Goal: Task Accomplishment & Management: Use online tool/utility

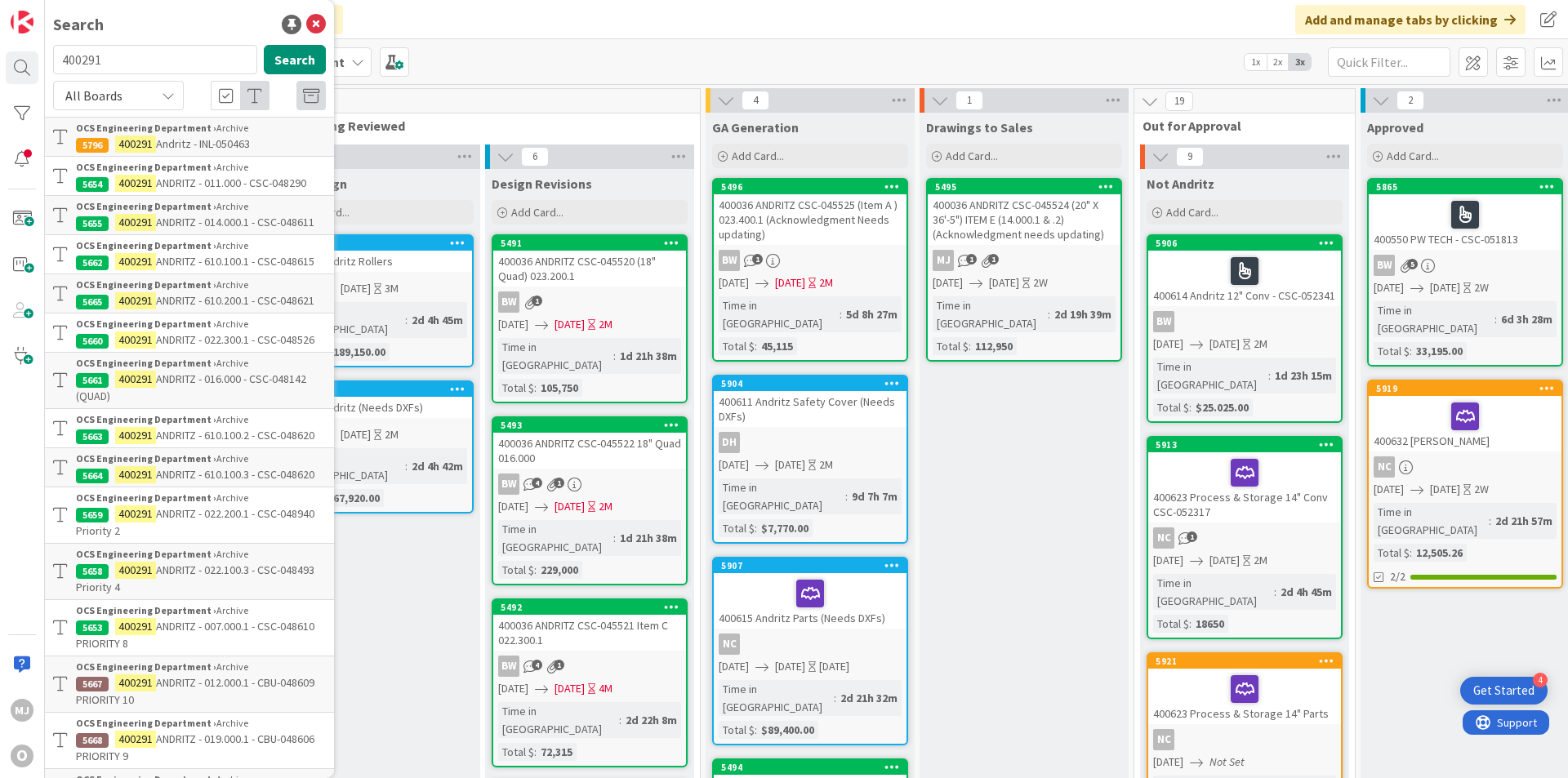
scroll to position [163, 0]
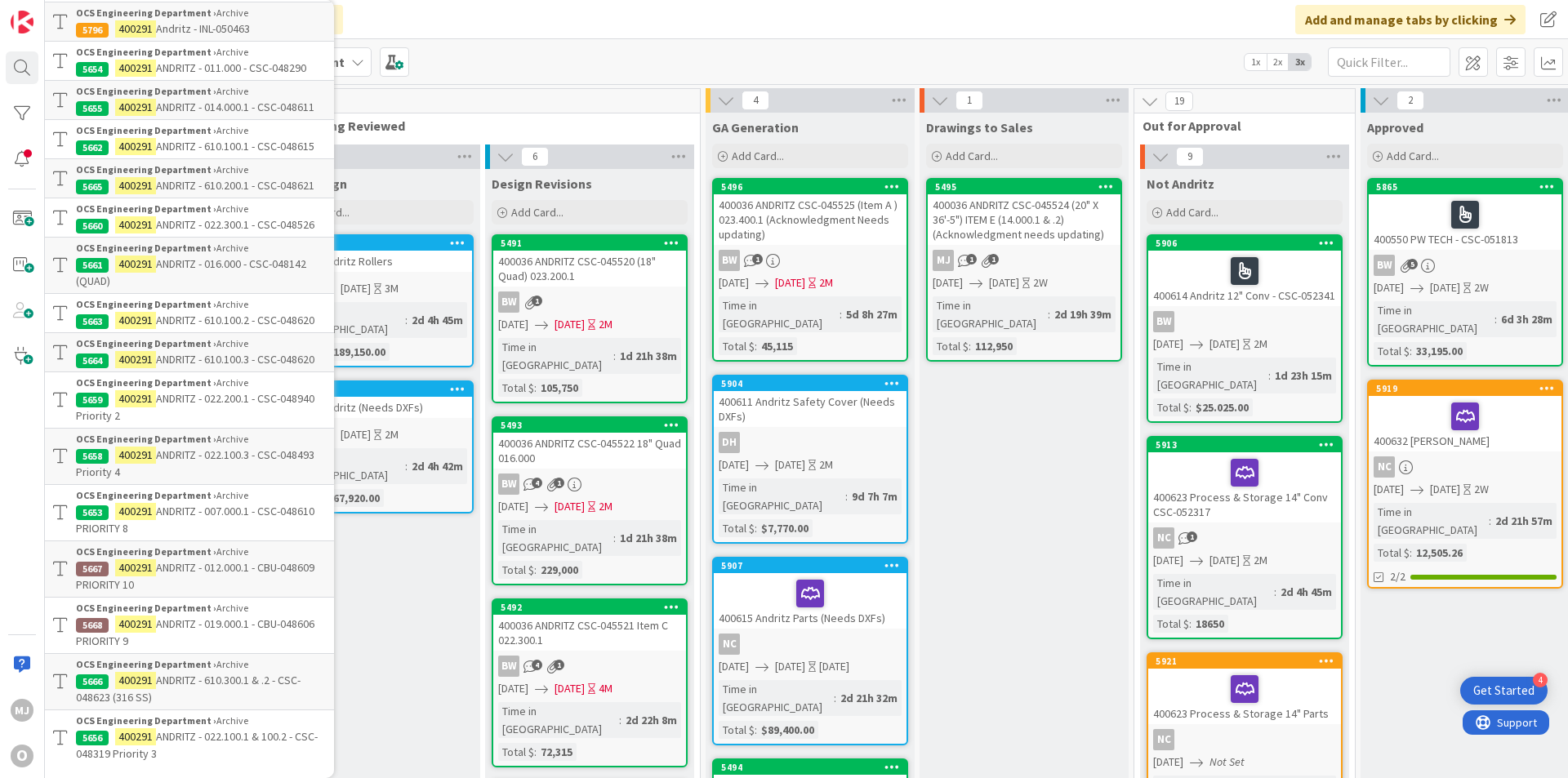
click at [461, 56] on div "Kanban OCS Engineering Department 1x 2x 3x" at bounding box center [806, 61] width 1523 height 45
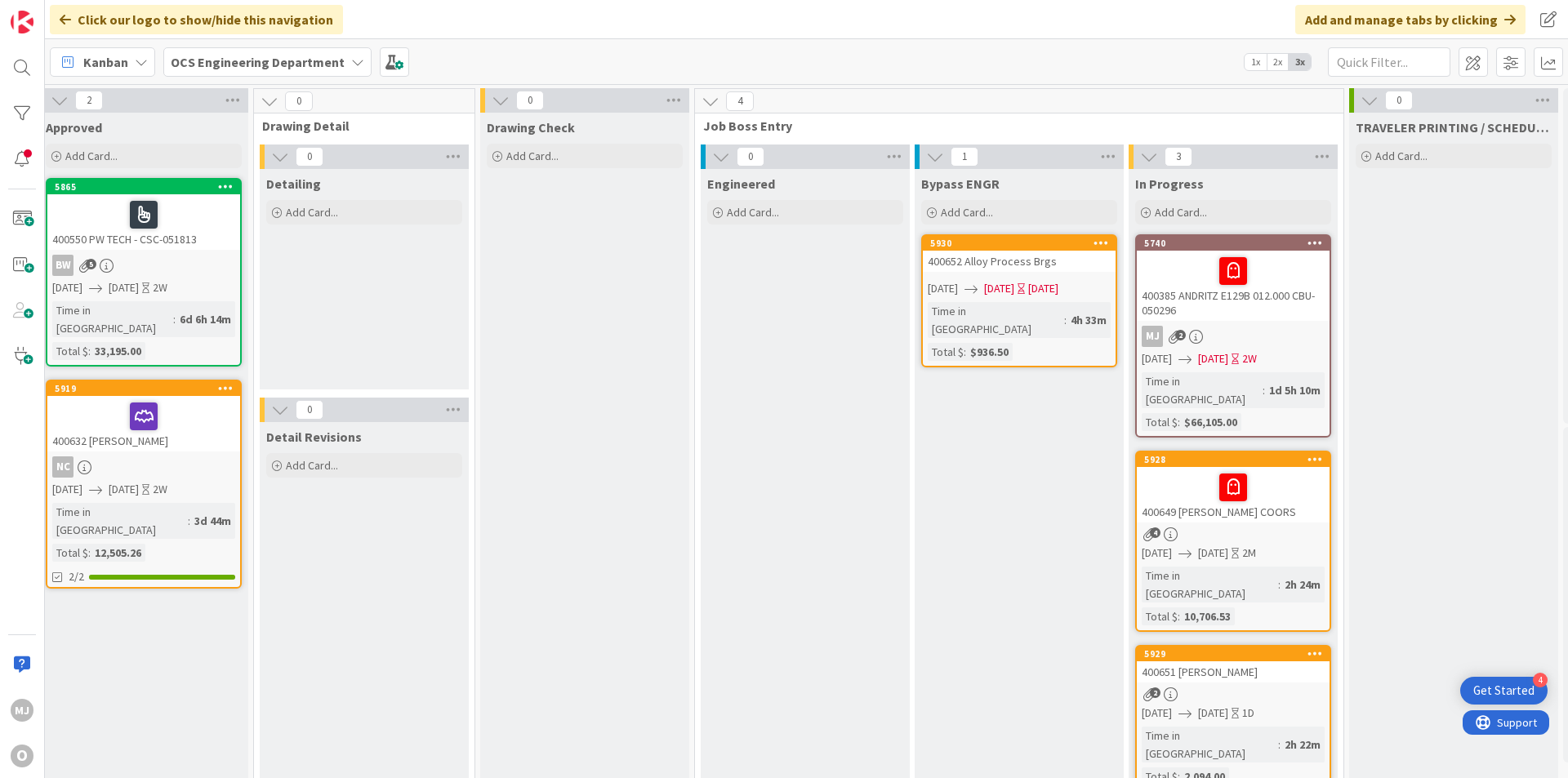
scroll to position [0, 1417]
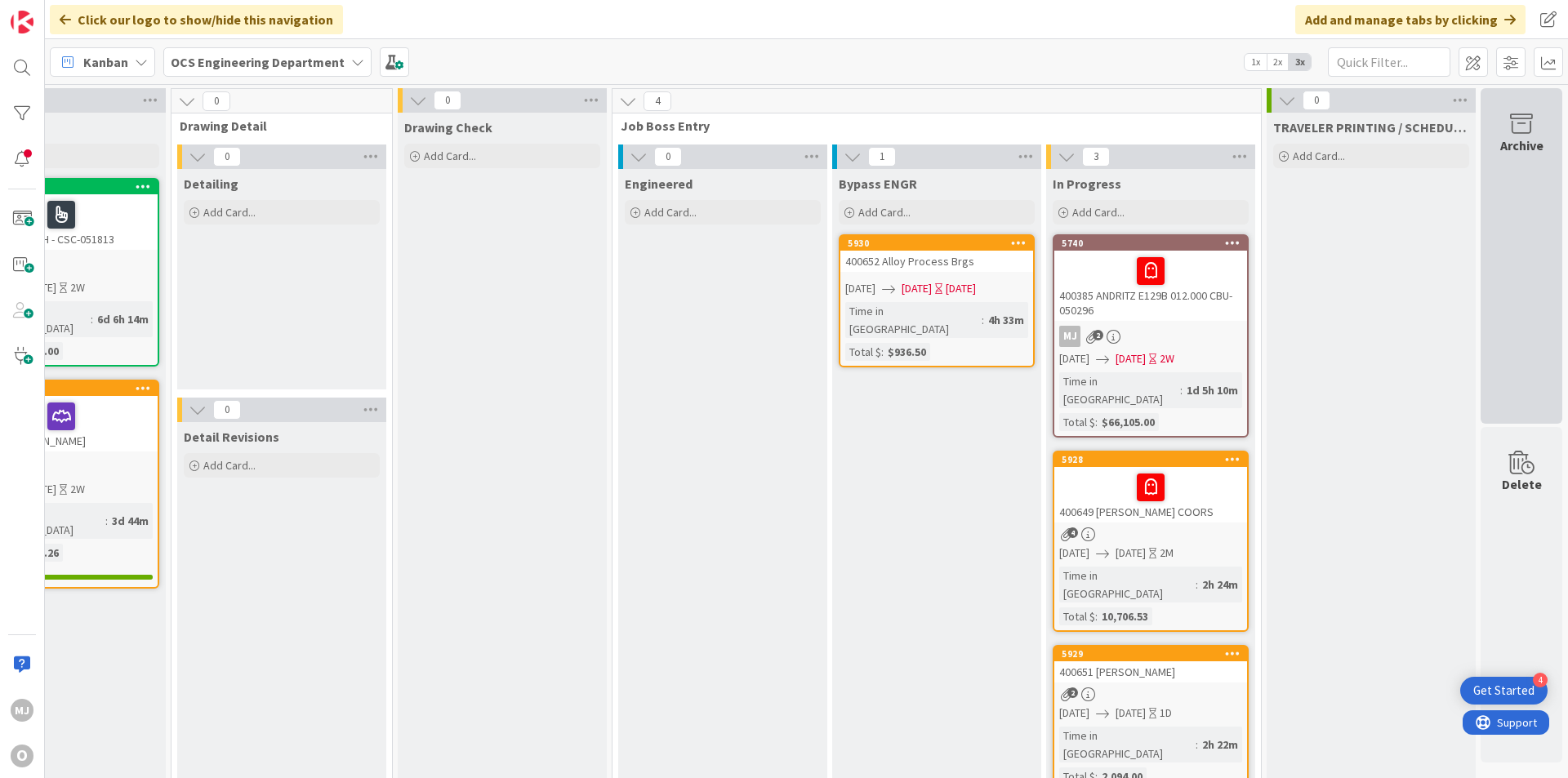
click at [1522, 178] on div "Archive" at bounding box center [1521, 255] width 82 height 336
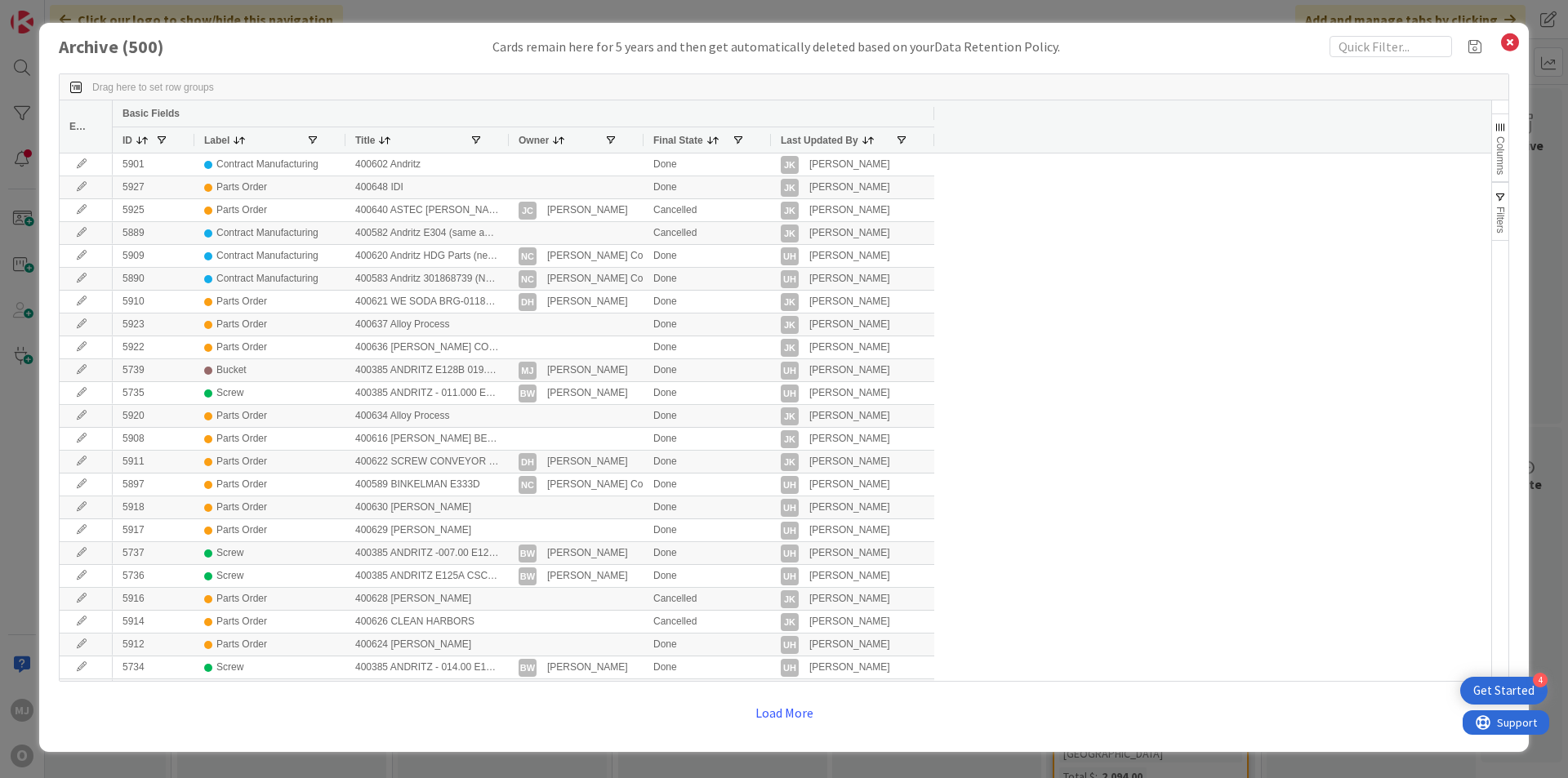
click at [506, 140] on div at bounding box center [508, 140] width 7 height 25
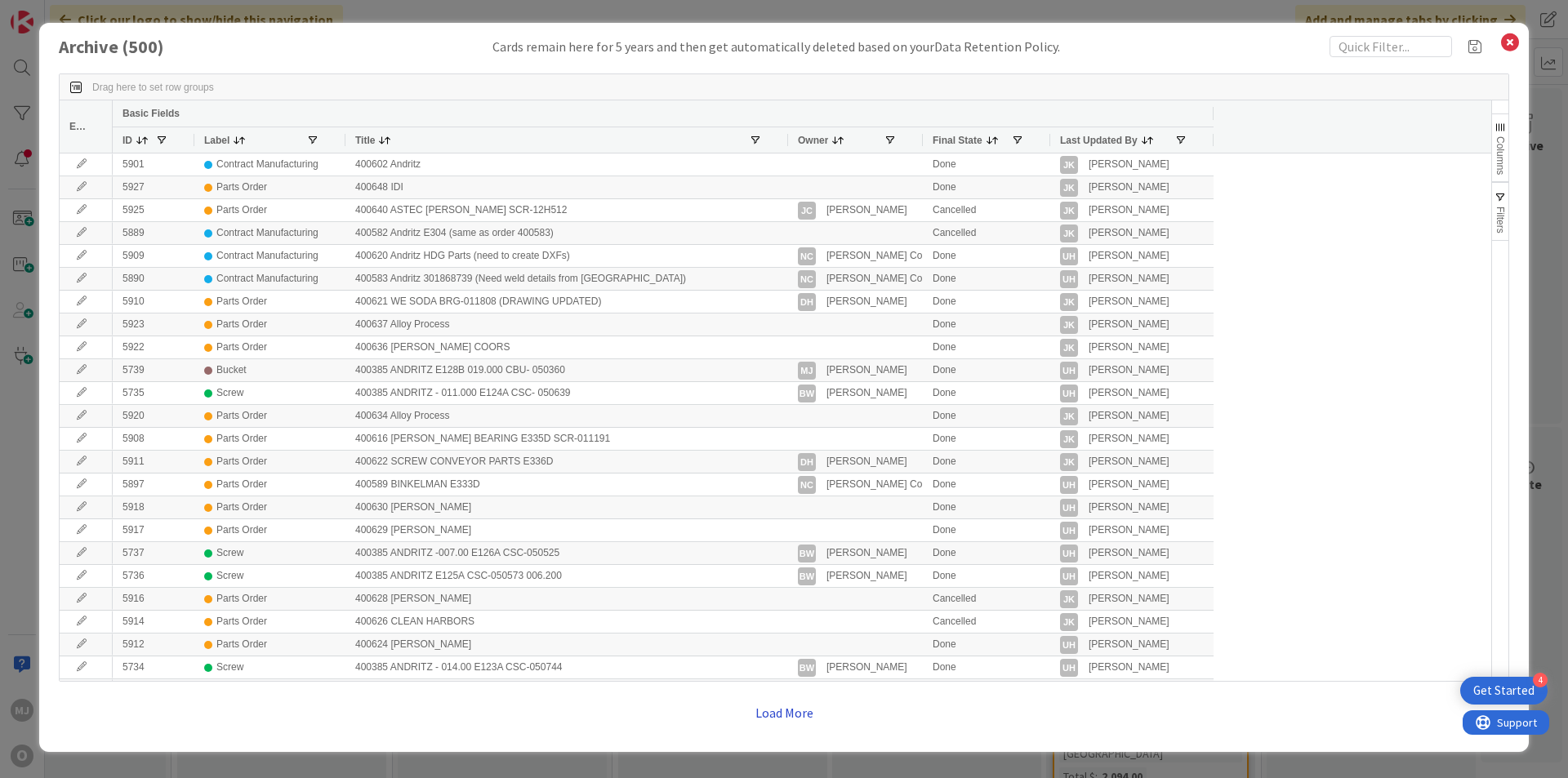
click at [795, 715] on button "Load More" at bounding box center [784, 712] width 80 height 30
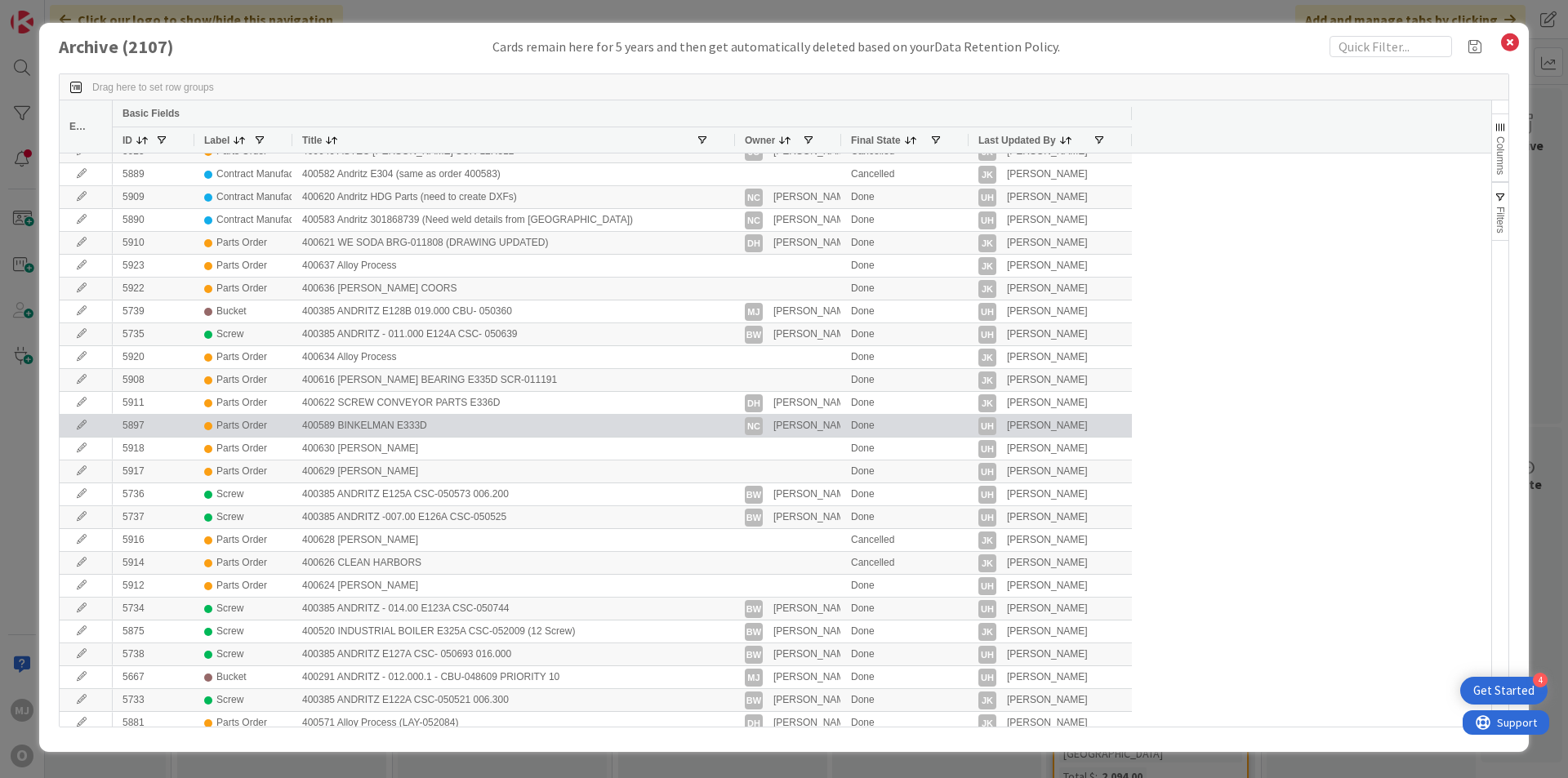
scroll to position [163, 0]
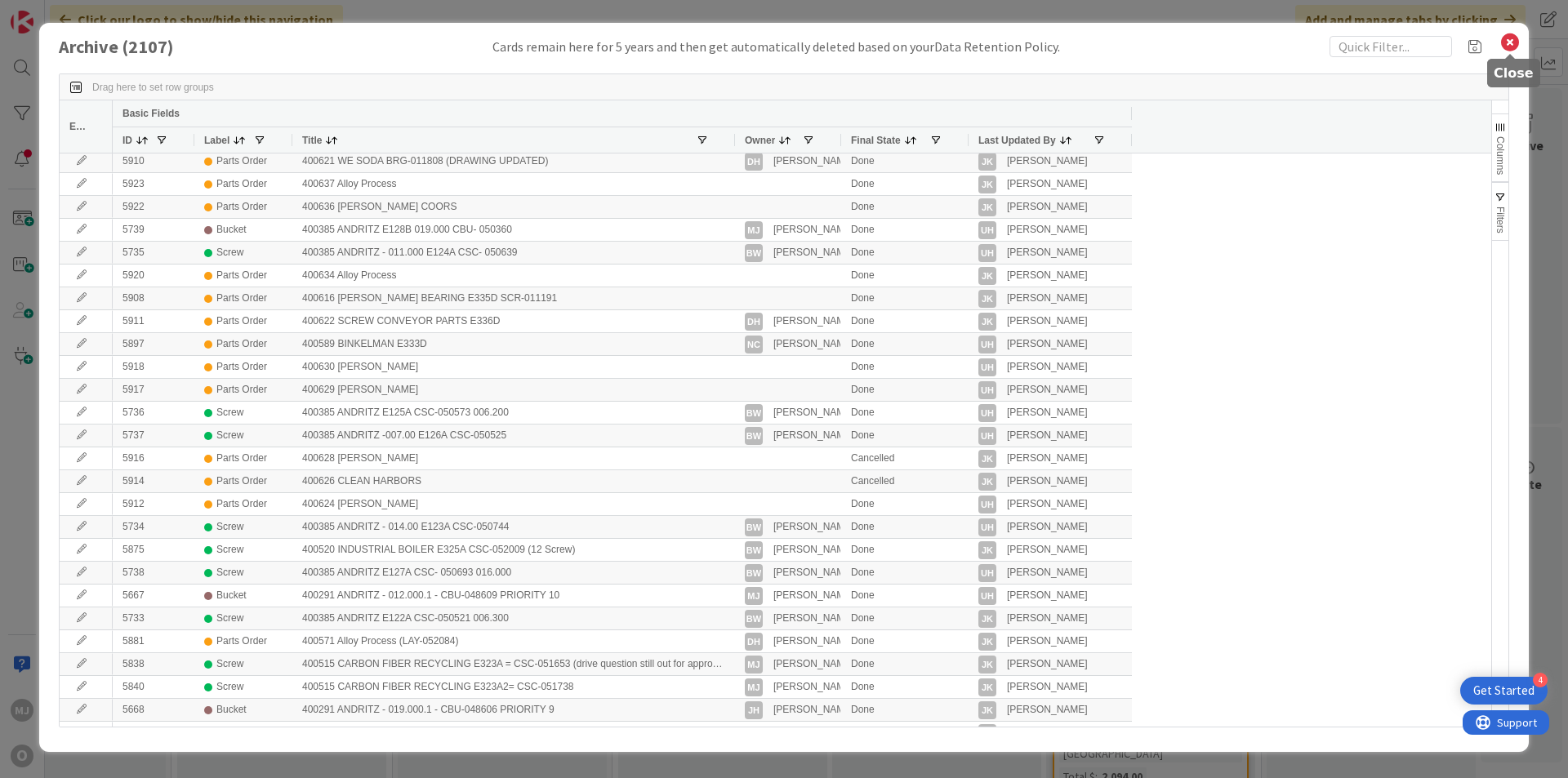
click at [1516, 42] on icon at bounding box center [1510, 42] width 21 height 23
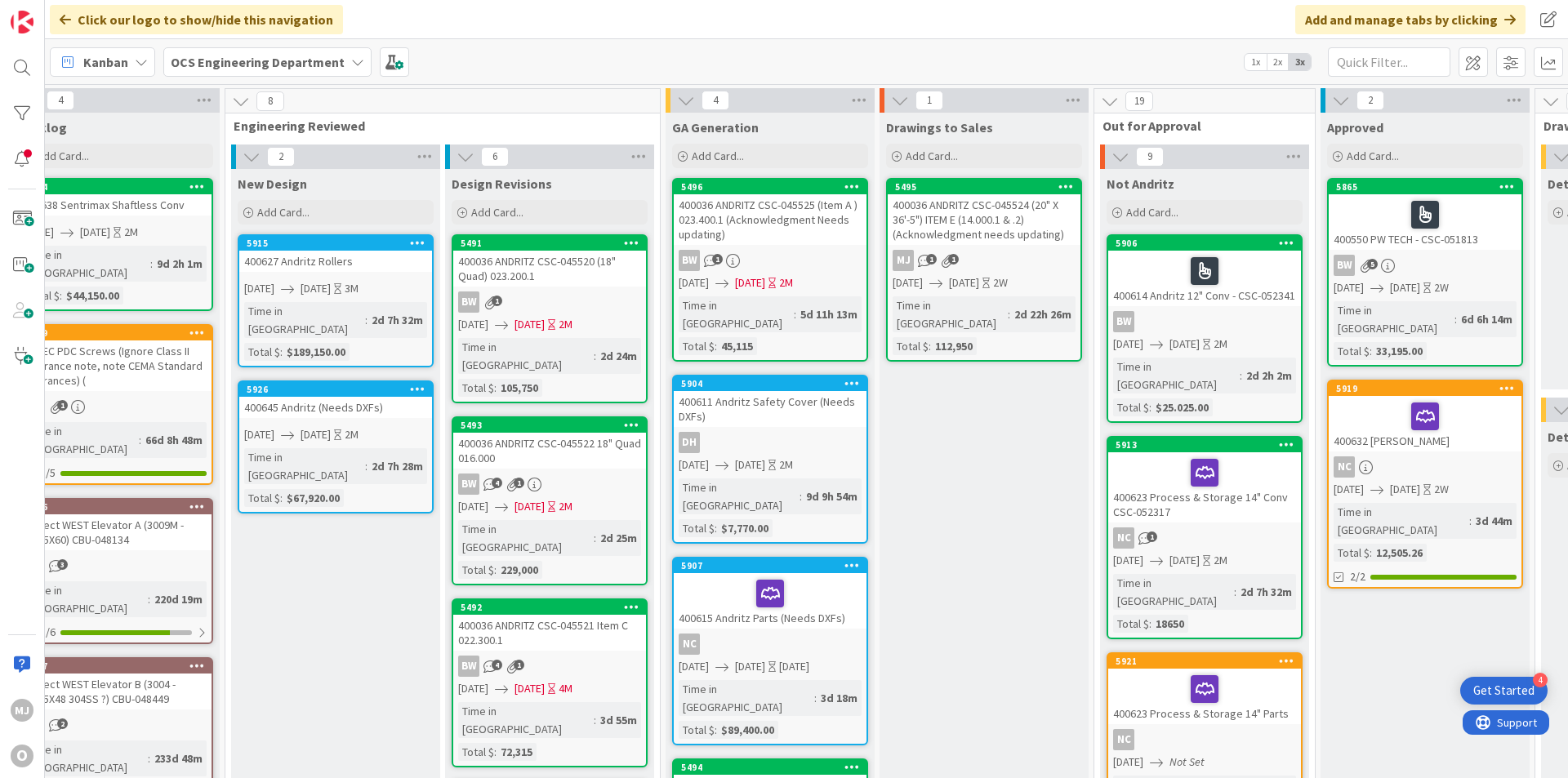
scroll to position [0, 0]
